Goal: Obtain resource: Download file/media

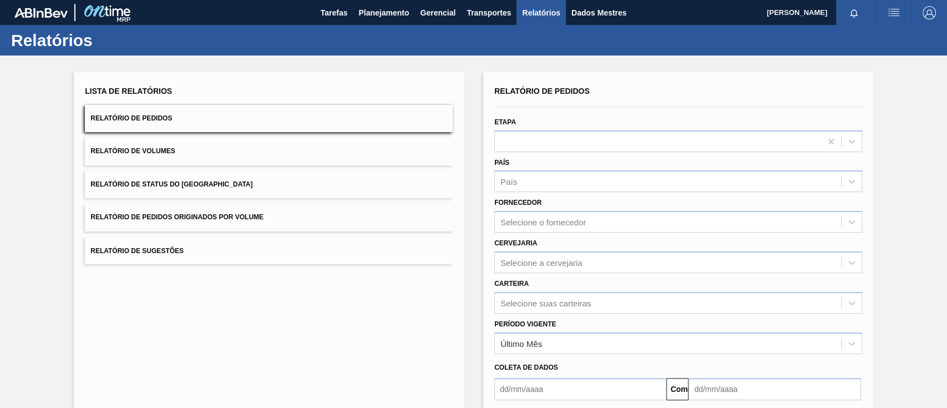
click at [291, 215] on button "Relatório de Pedidos Originados por Volume" at bounding box center [269, 217] width 368 height 27
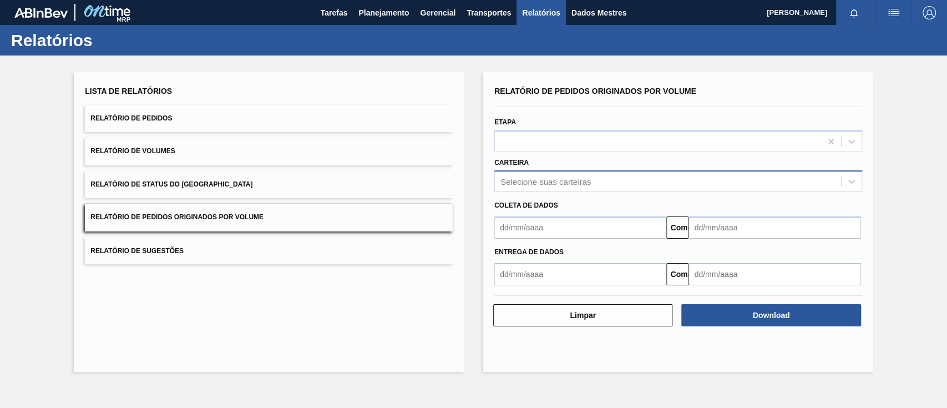
click at [581, 183] on font "Selecione suas carteiras" at bounding box center [545, 181] width 90 height 9
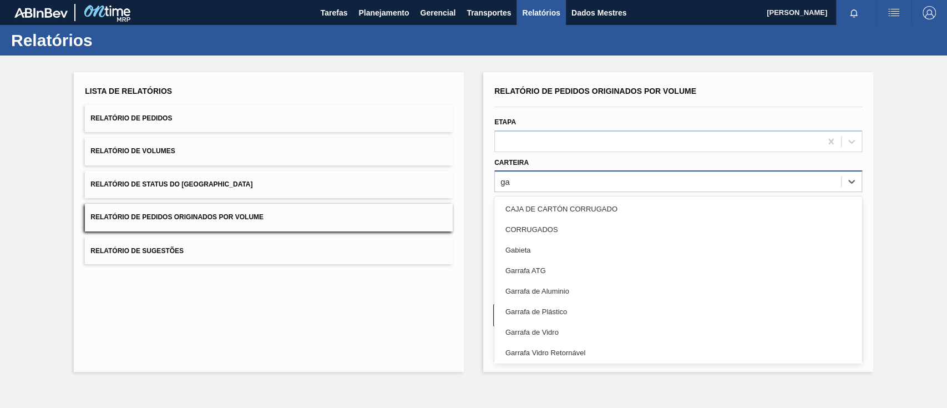
type input "g"
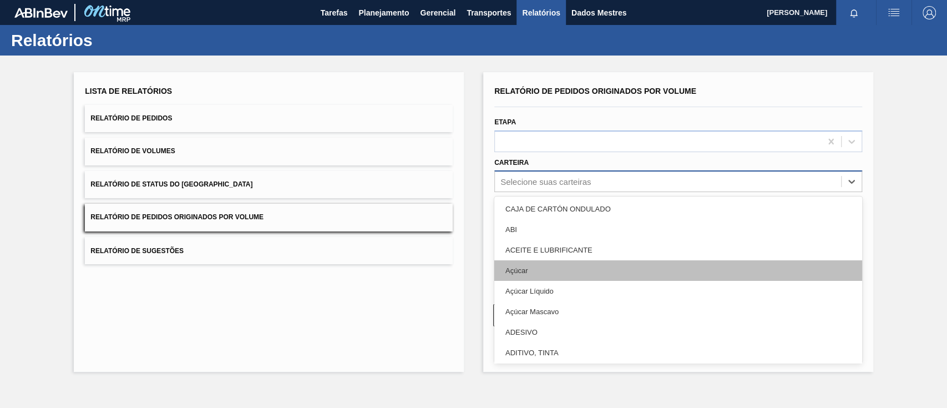
click at [551, 270] on div "Açúcar" at bounding box center [678, 270] width 368 height 21
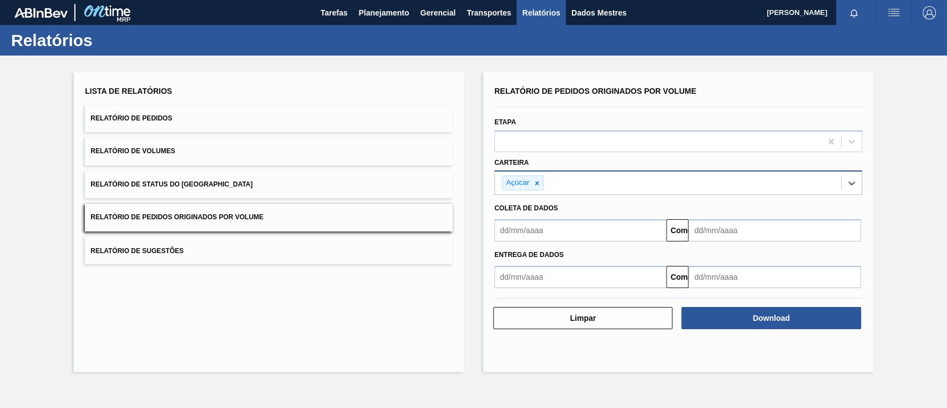
click at [554, 238] on input "text" at bounding box center [580, 230] width 172 height 22
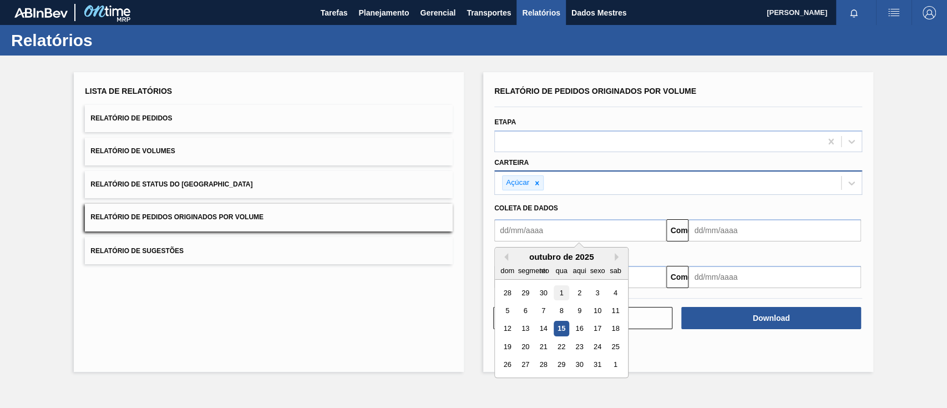
click at [558, 290] on div "1" at bounding box center [561, 292] width 15 height 15
type input "[DATE]"
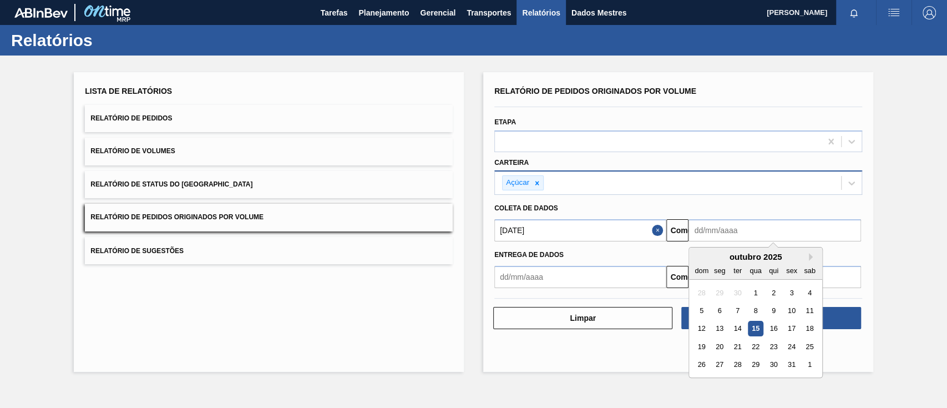
click at [722, 228] on input "text" at bounding box center [775, 230] width 172 height 22
click at [812, 327] on font "18" at bounding box center [810, 329] width 8 height 8
type input "[DATE]"
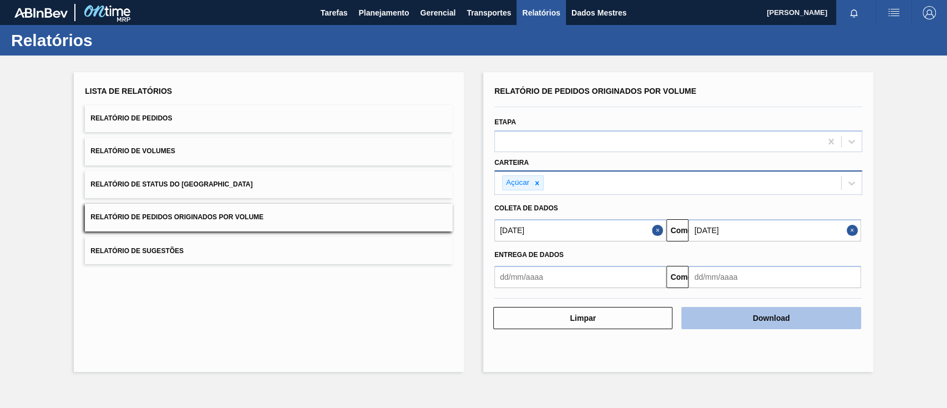
click at [800, 319] on button "Download" at bounding box center [770, 318] width 179 height 22
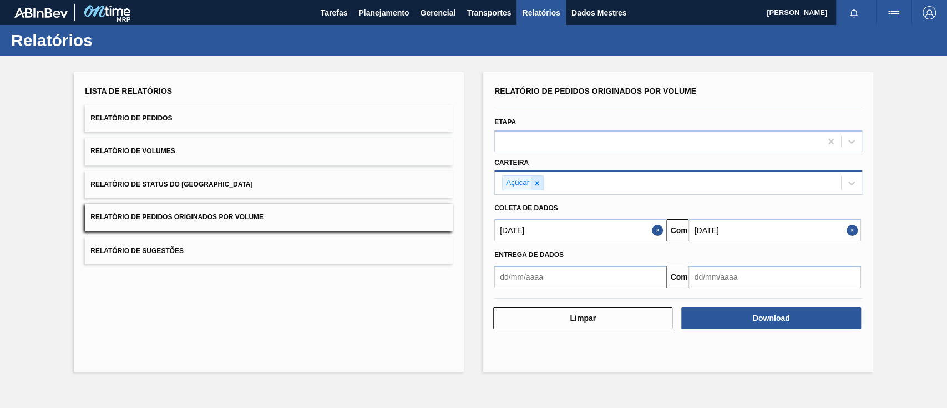
click at [537, 184] on icon at bounding box center [537, 183] width 8 height 8
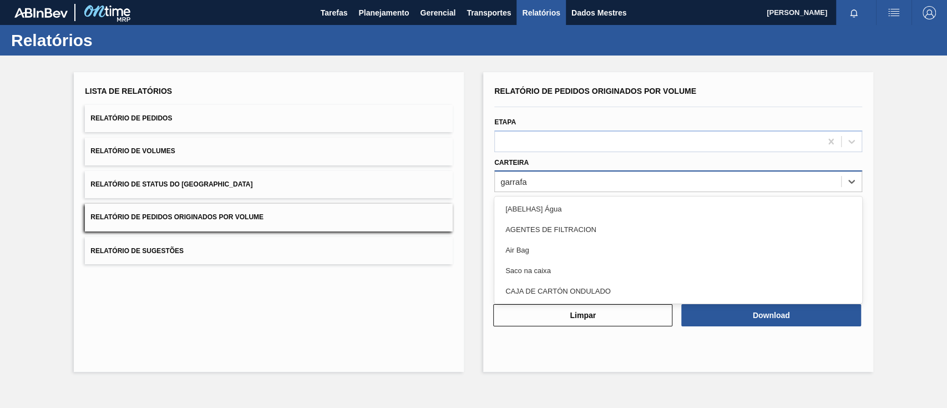
type input "garrafa d"
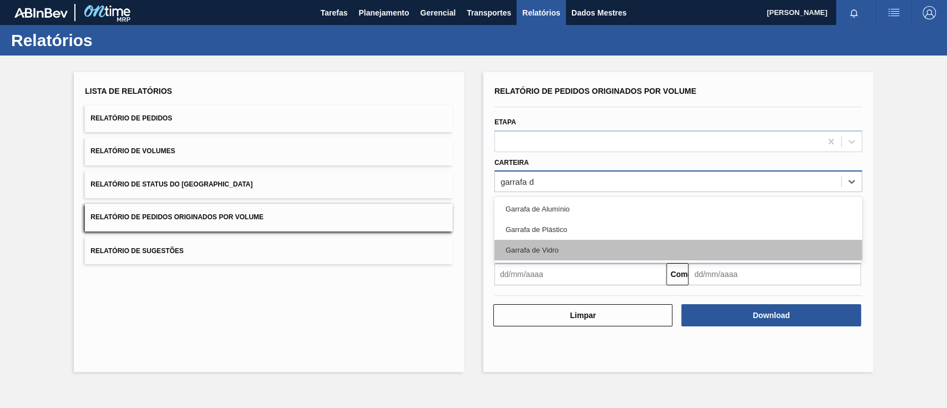
click at [552, 246] on font "Garrafa de Vidro" at bounding box center [531, 250] width 53 height 8
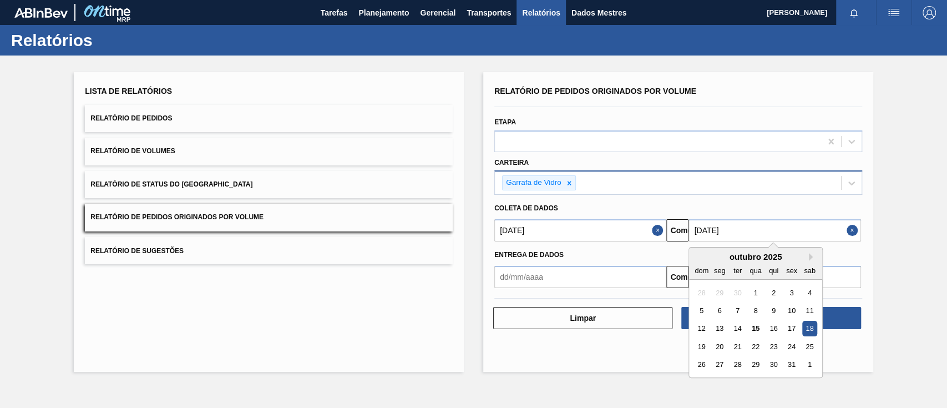
click at [732, 227] on input "[DATE]" at bounding box center [775, 230] width 172 height 22
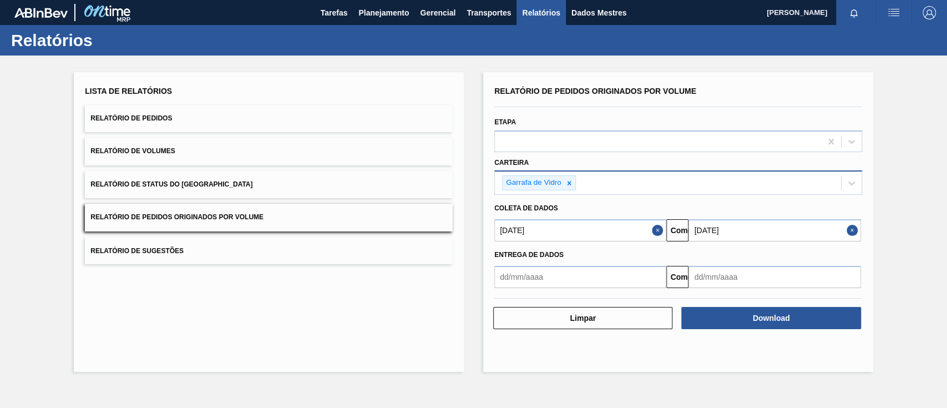
click at [882, 259] on div "Lista de Relatórios Relatório de Pedidos Relatório de Volumes Relatório de Stat…" at bounding box center [473, 220] width 947 height 330
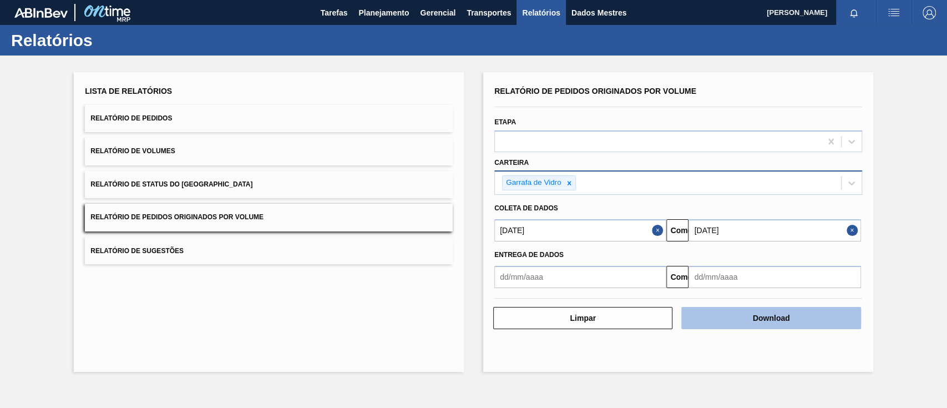
click at [798, 312] on button "Download" at bounding box center [770, 318] width 179 height 22
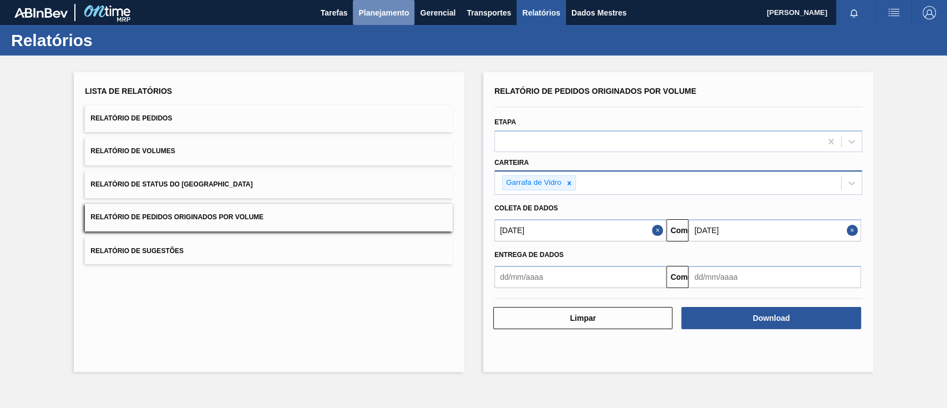
click at [370, 14] on font "Planejamento" at bounding box center [383, 12] width 50 height 9
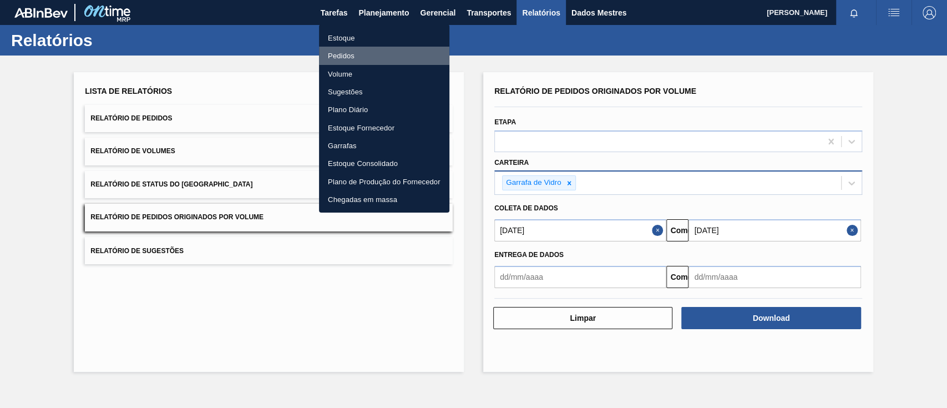
click at [348, 50] on font "Pedidos" at bounding box center [341, 55] width 27 height 11
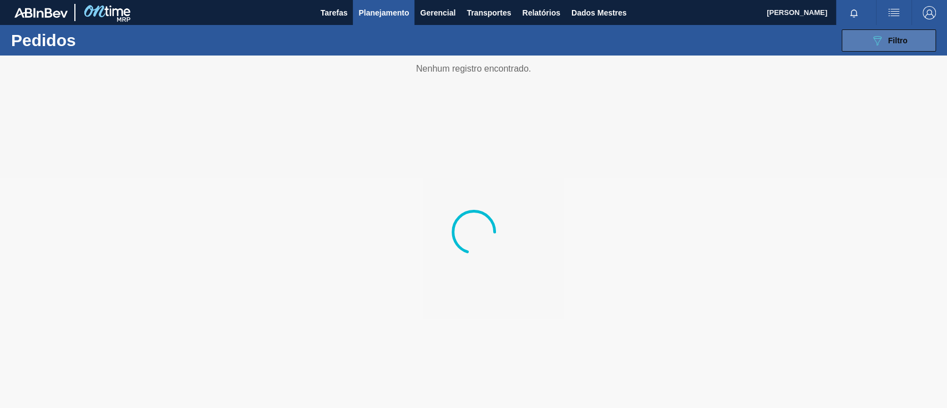
click at [864, 42] on button "089F7B8B-B2A5-4AFE-B5C0-19BA573D28AC Filtro" at bounding box center [889, 40] width 94 height 22
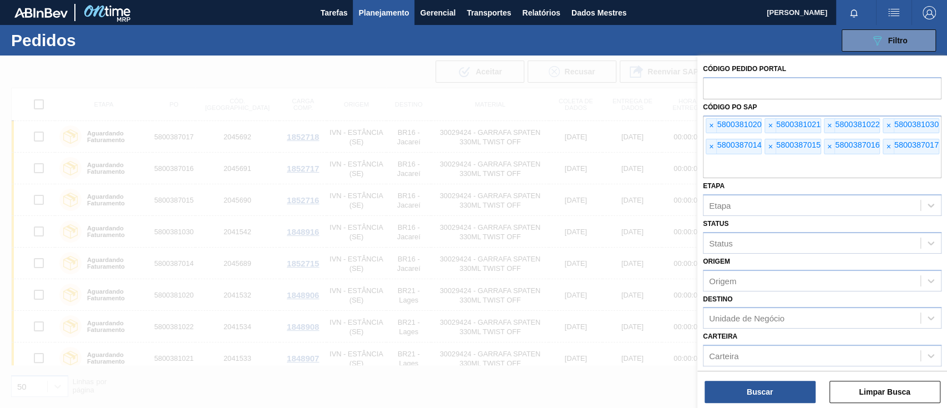
click at [707, 125] on span "×" at bounding box center [711, 126] width 11 height 14
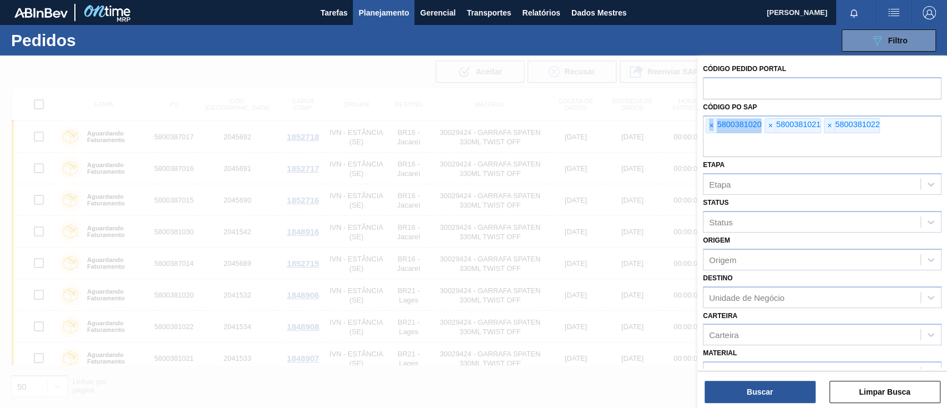
click at [707, 125] on span "×" at bounding box center [711, 126] width 11 height 14
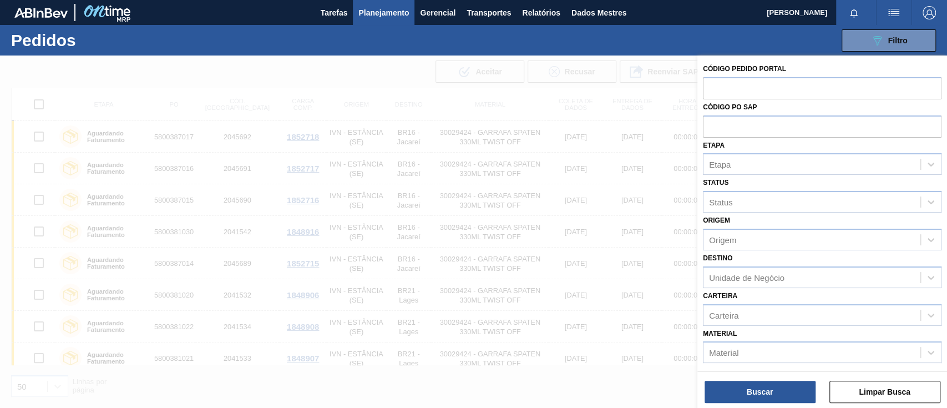
click at [707, 125] on input "text" at bounding box center [822, 125] width 239 height 21
paste input "text"
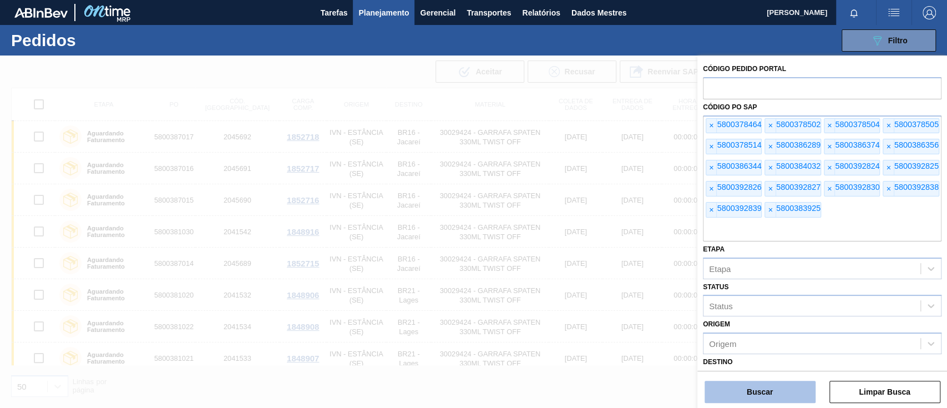
click at [778, 402] on button "Buscar" at bounding box center [760, 392] width 111 height 22
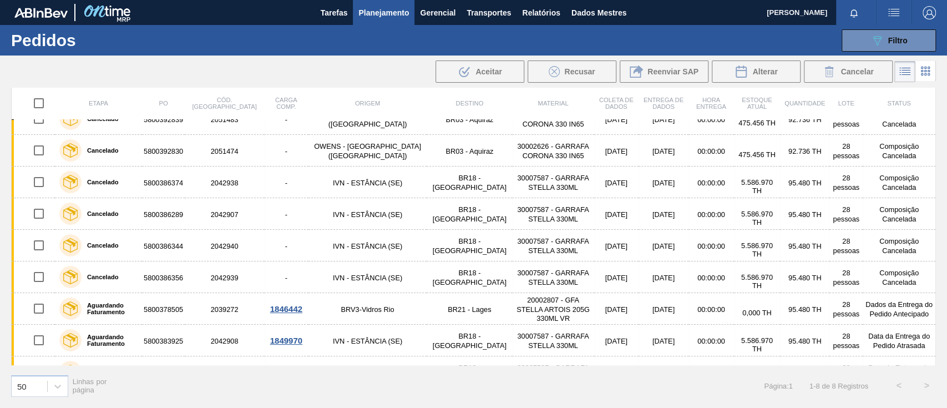
scroll to position [355, 0]
